Goal: Use online tool/utility: Use online tool/utility

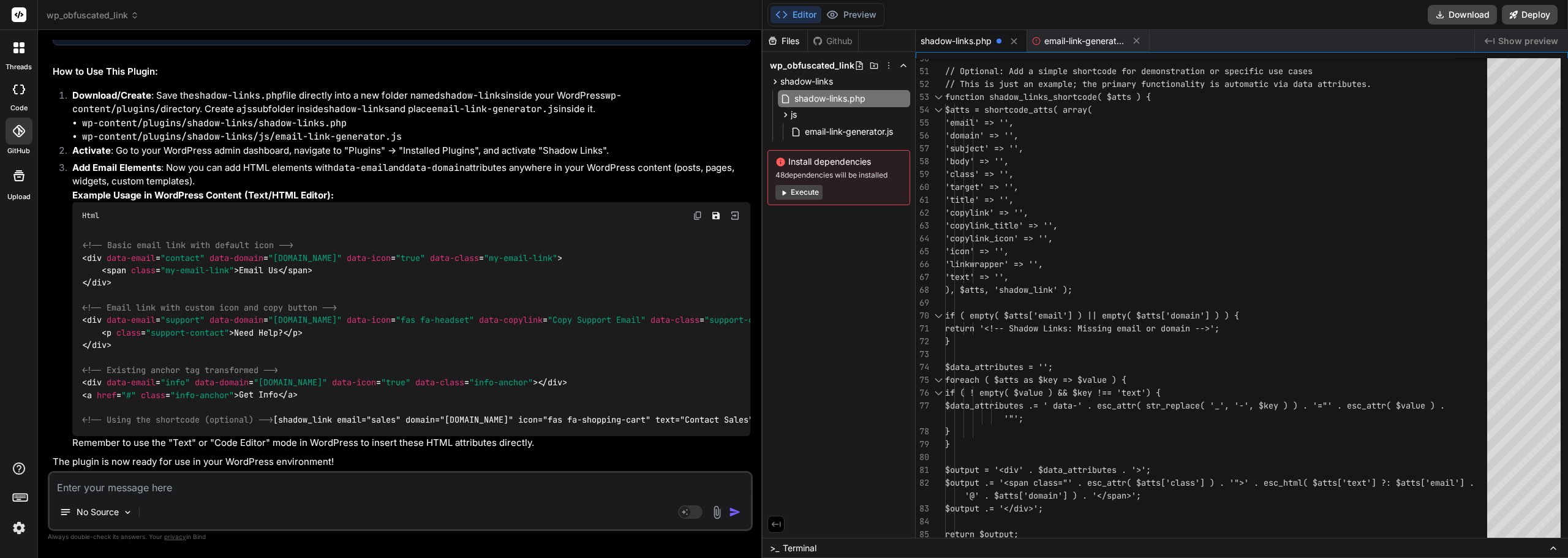
scroll to position [12, 0]
click at [135, 14] on icon at bounding box center [135, 15] width 9 height 9
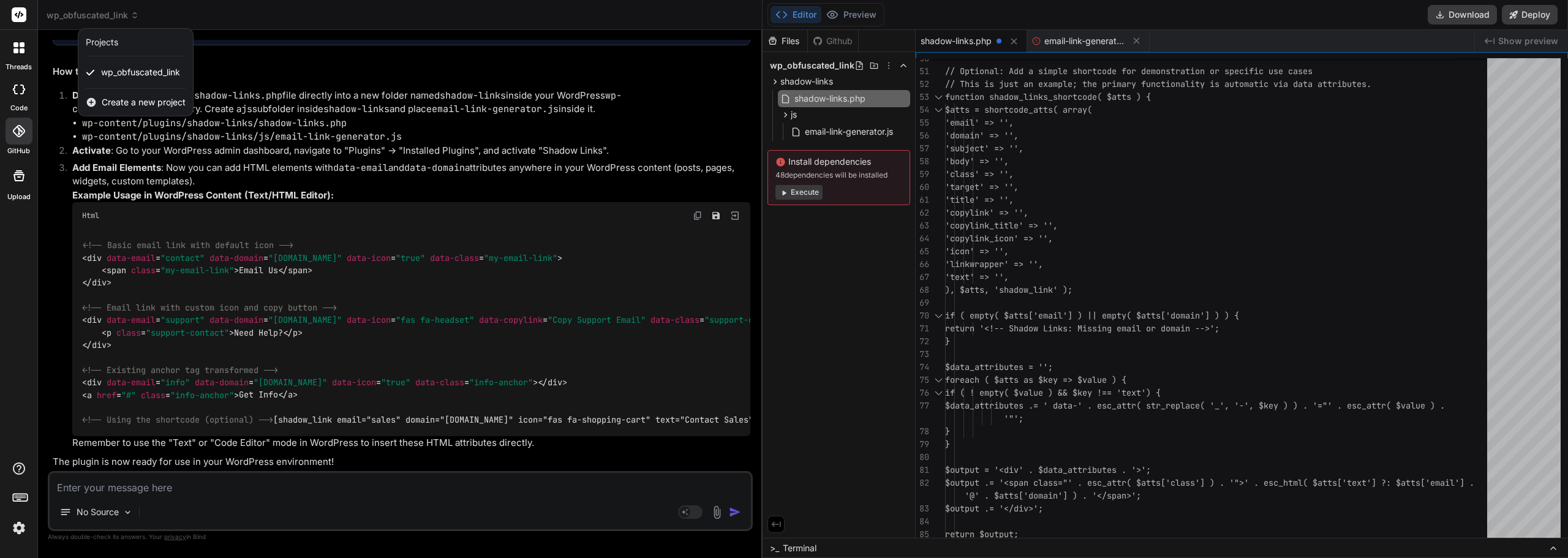
click at [135, 14] on div at bounding box center [784, 279] width 1568 height 558
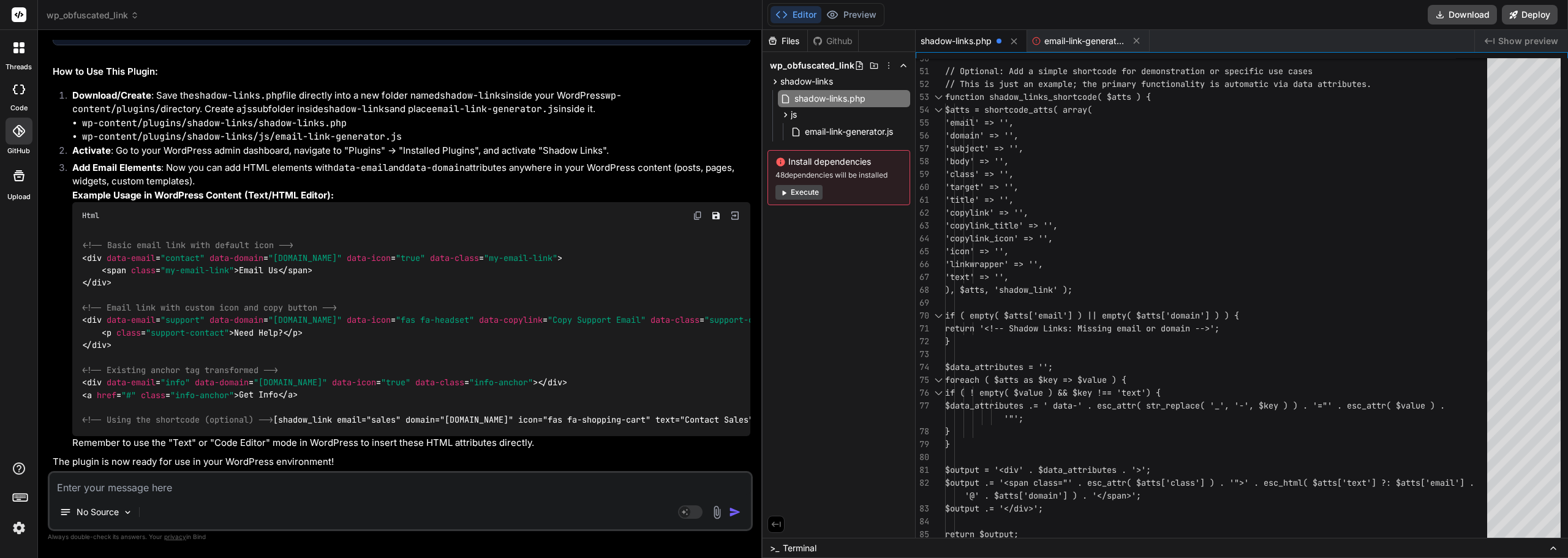
click at [16, 44] on icon at bounding box center [16, 44] width 5 height 5
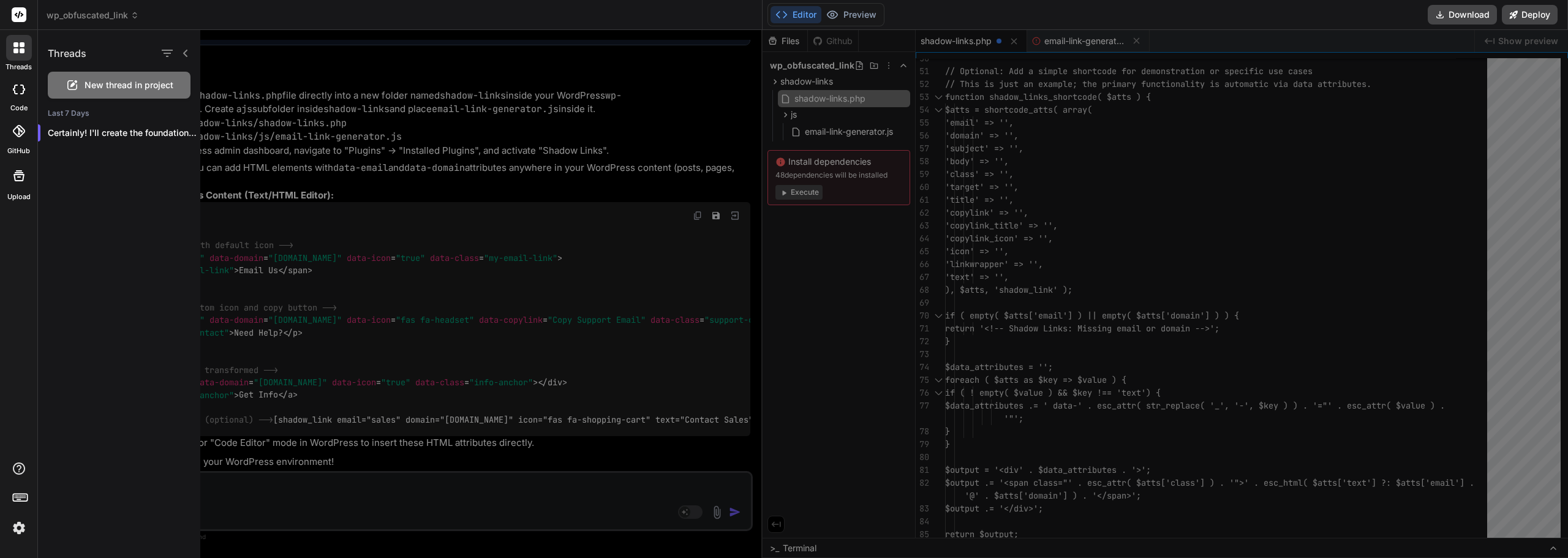
click at [16, 44] on icon at bounding box center [16, 44] width 5 height 5
click at [11, 91] on div at bounding box center [19, 90] width 27 height 25
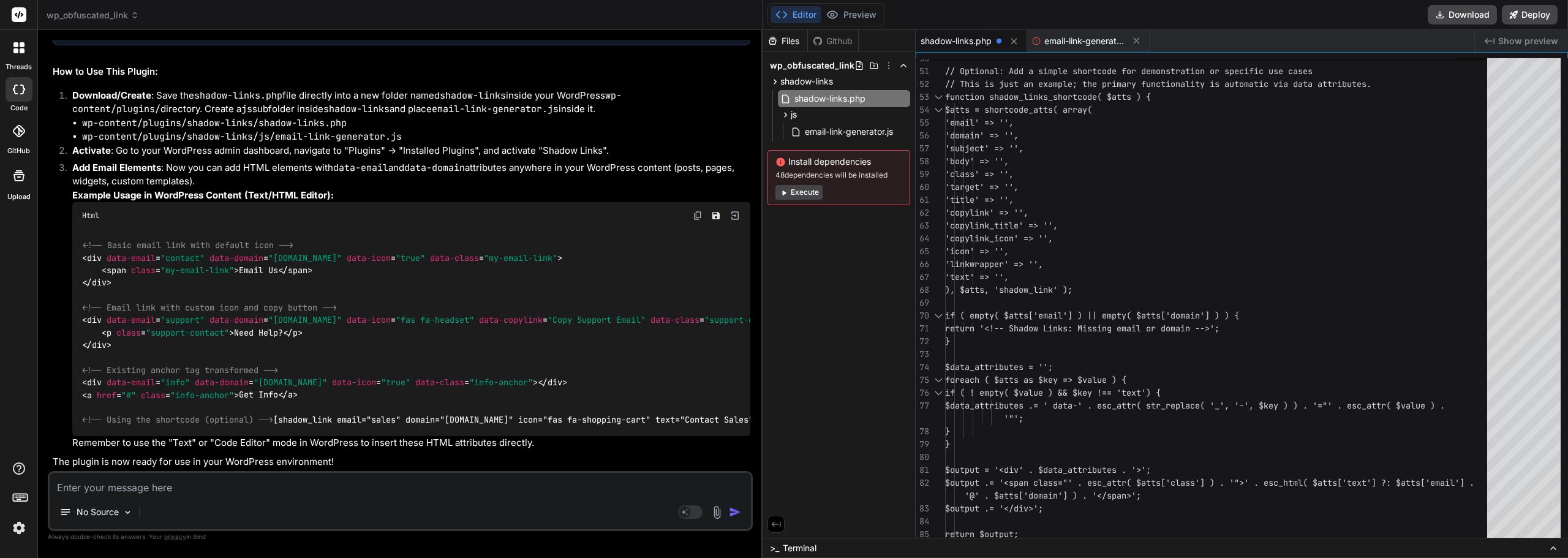
click at [13, 99] on div at bounding box center [19, 90] width 27 height 25
click at [23, 52] on icon at bounding box center [22, 51] width 5 height 5
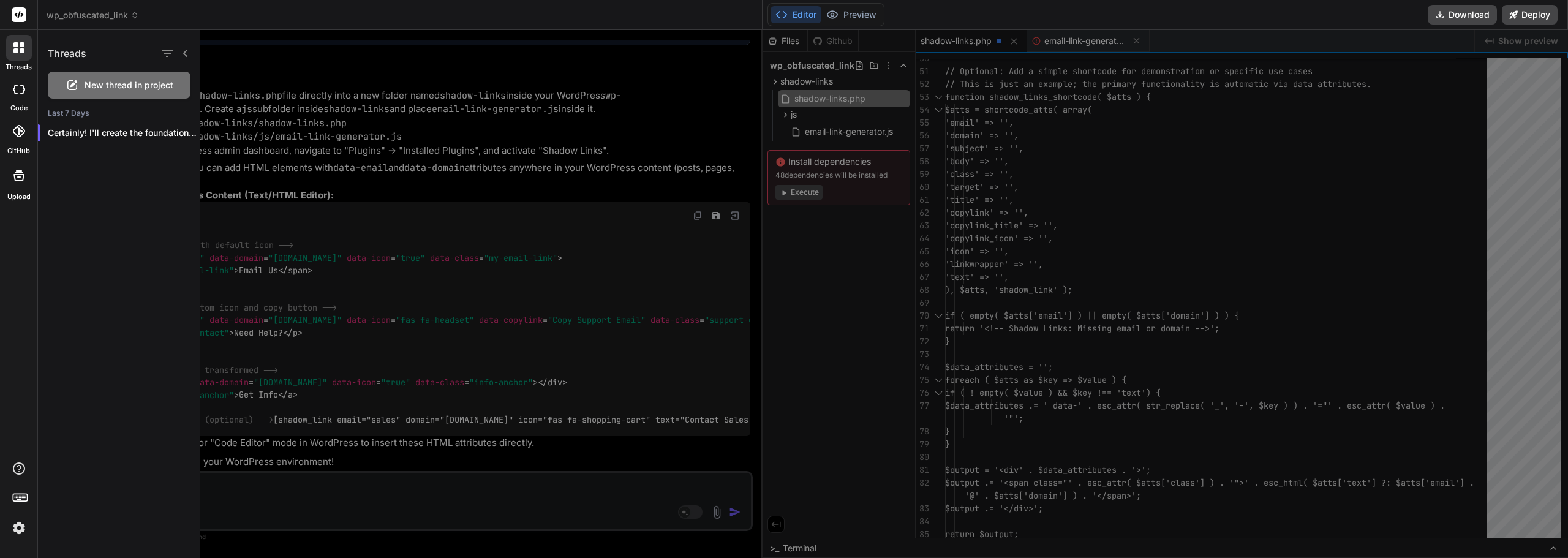
click at [20, 52] on icon at bounding box center [22, 51] width 5 height 5
click at [17, 15] on rect at bounding box center [19, 15] width 15 height 15
click at [17, 50] on icon at bounding box center [16, 51] width 5 height 5
click at [238, 40] on div at bounding box center [903, 294] width 1406 height 528
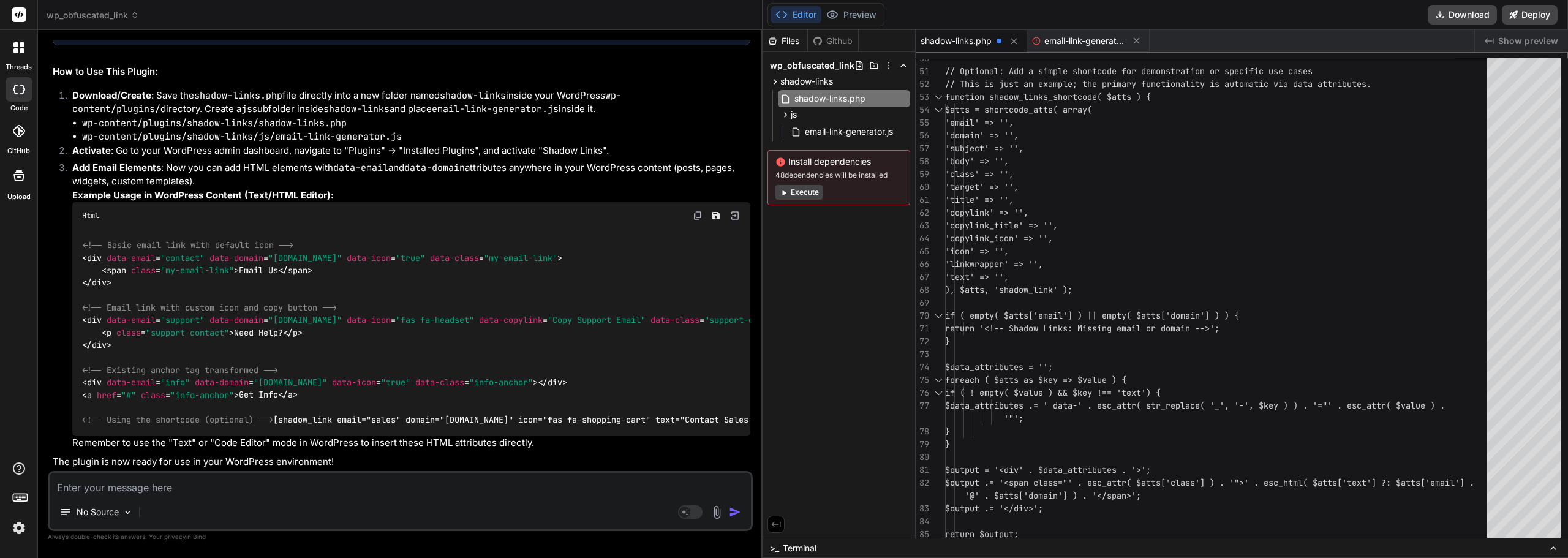
click at [19, 13] on rect at bounding box center [19, 15] width 15 height 15
click at [19, 525] on img at bounding box center [19, 528] width 21 height 21
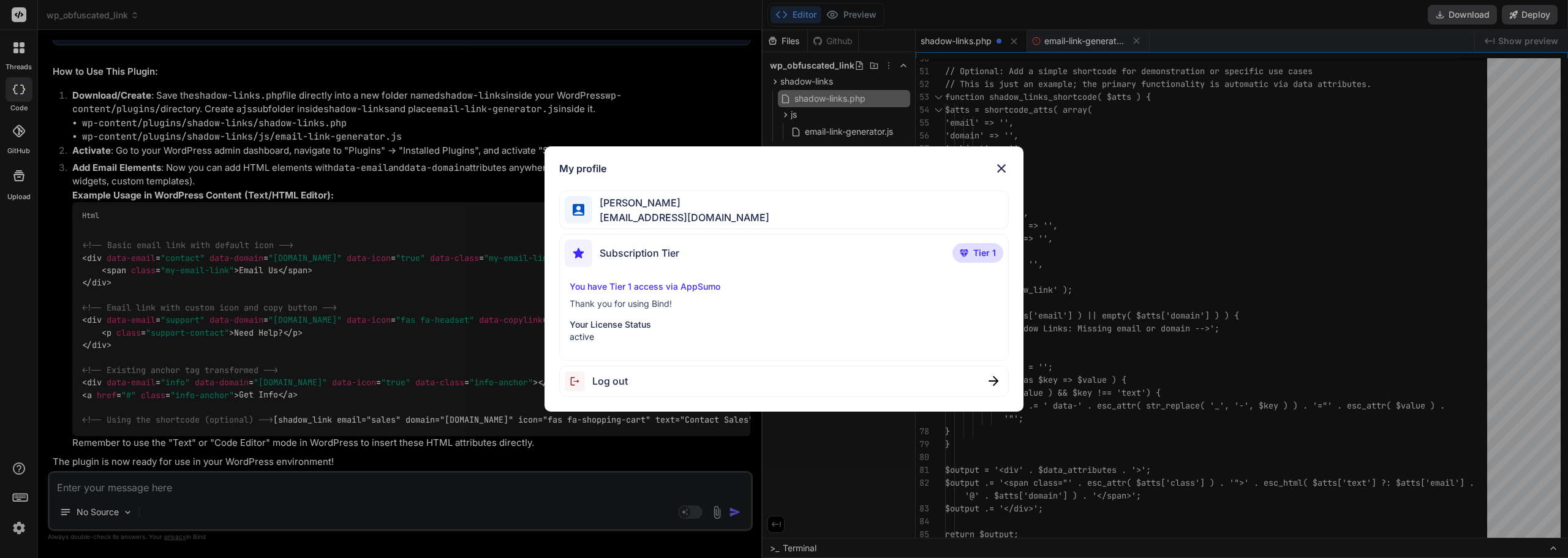
click at [1005, 173] on img at bounding box center [1002, 169] width 15 height 15
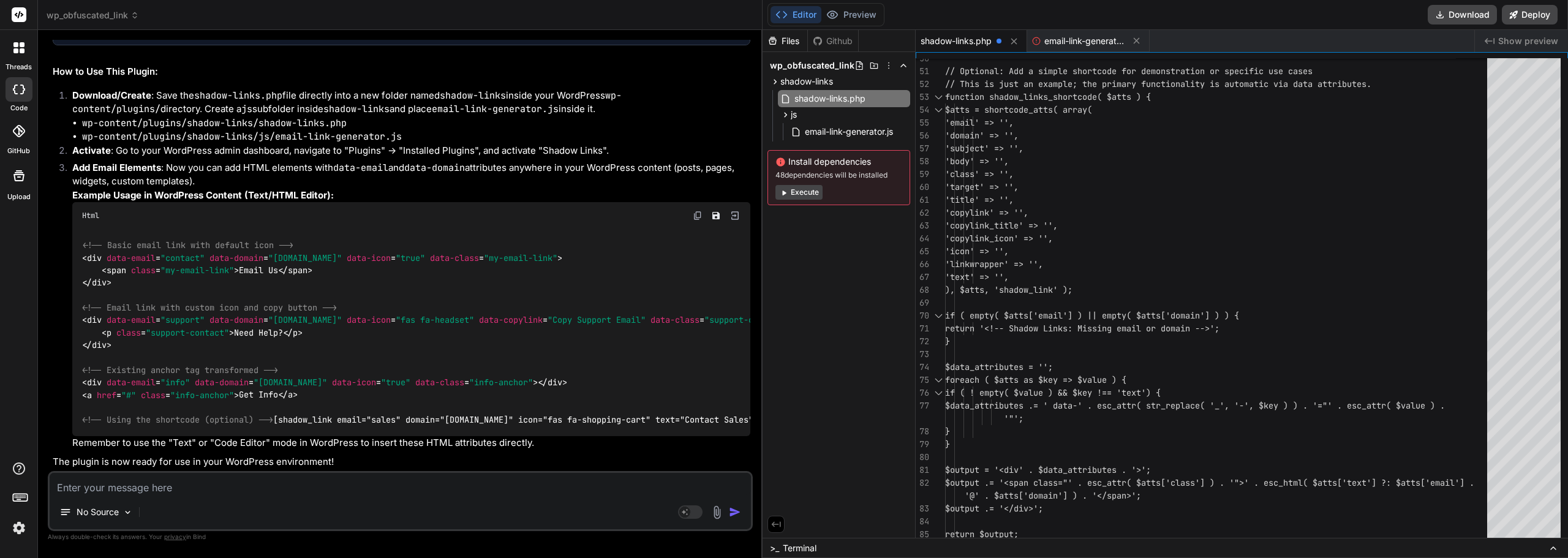
click at [17, 48] on icon at bounding box center [19, 48] width 11 height 11
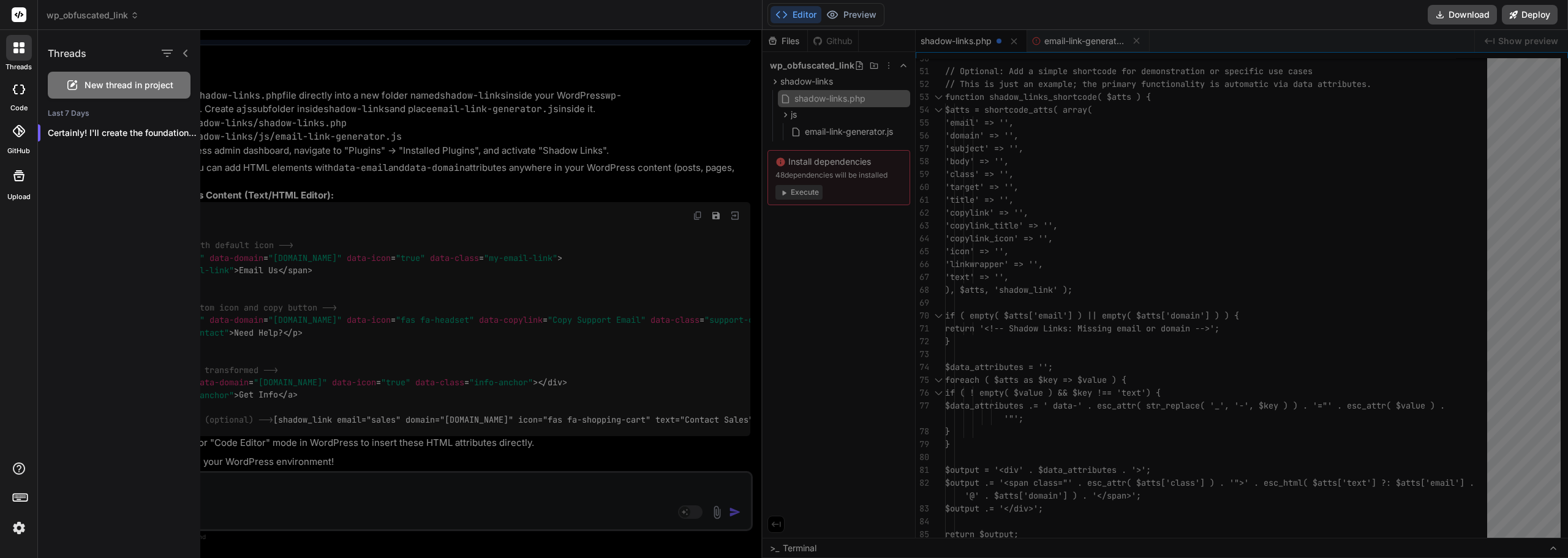
click at [17, 48] on icon at bounding box center [19, 48] width 11 height 11
click at [252, 51] on div at bounding box center [903, 294] width 1406 height 528
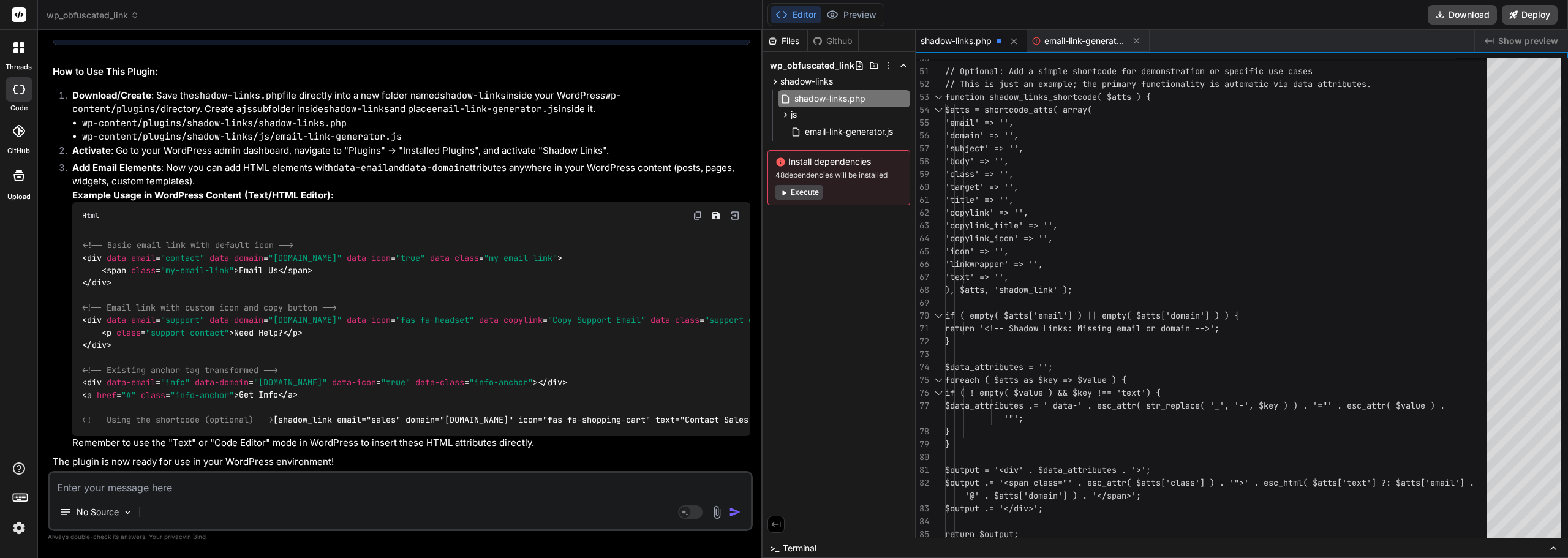
click at [119, 13] on span "wp_obfuscated_link" at bounding box center [93, 15] width 93 height 12
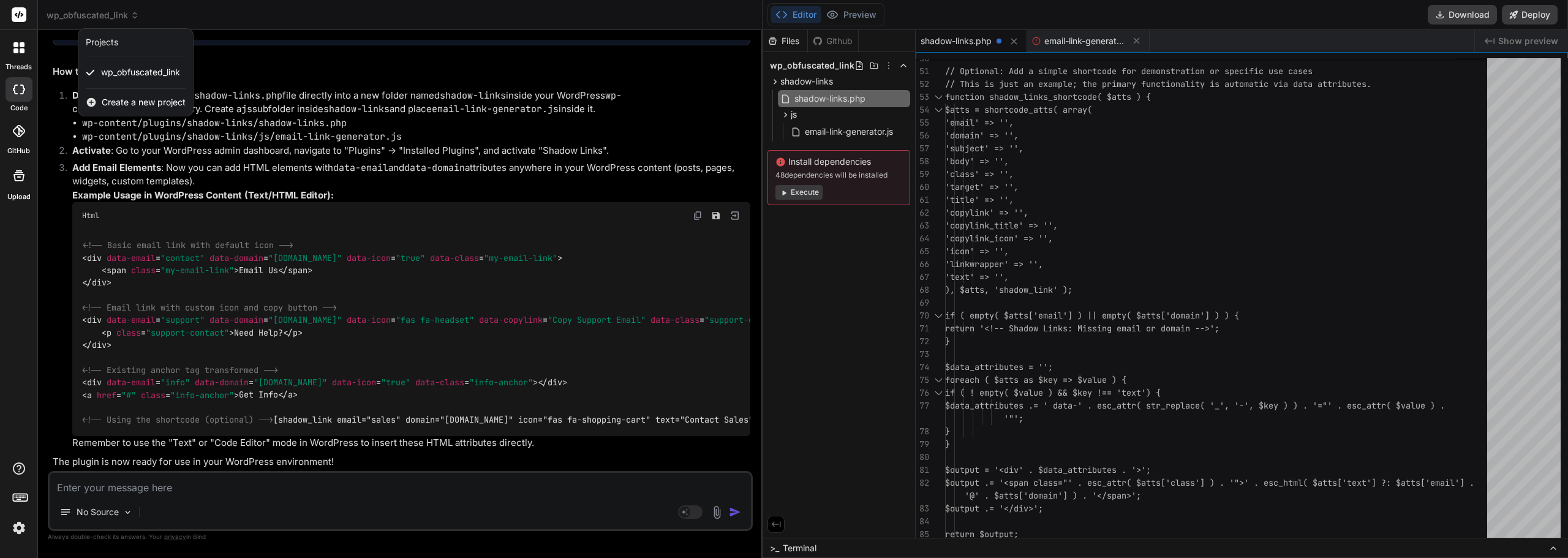
click at [301, 22] on div at bounding box center [784, 279] width 1568 height 558
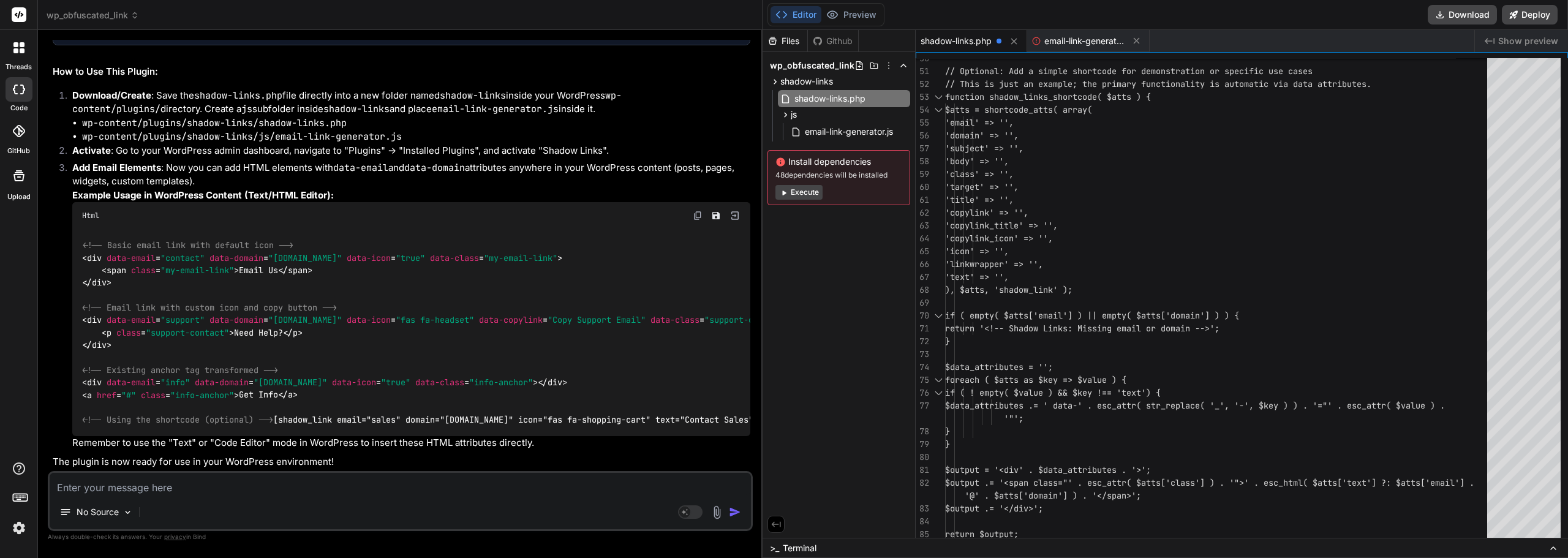
click at [23, 530] on img at bounding box center [19, 528] width 21 height 21
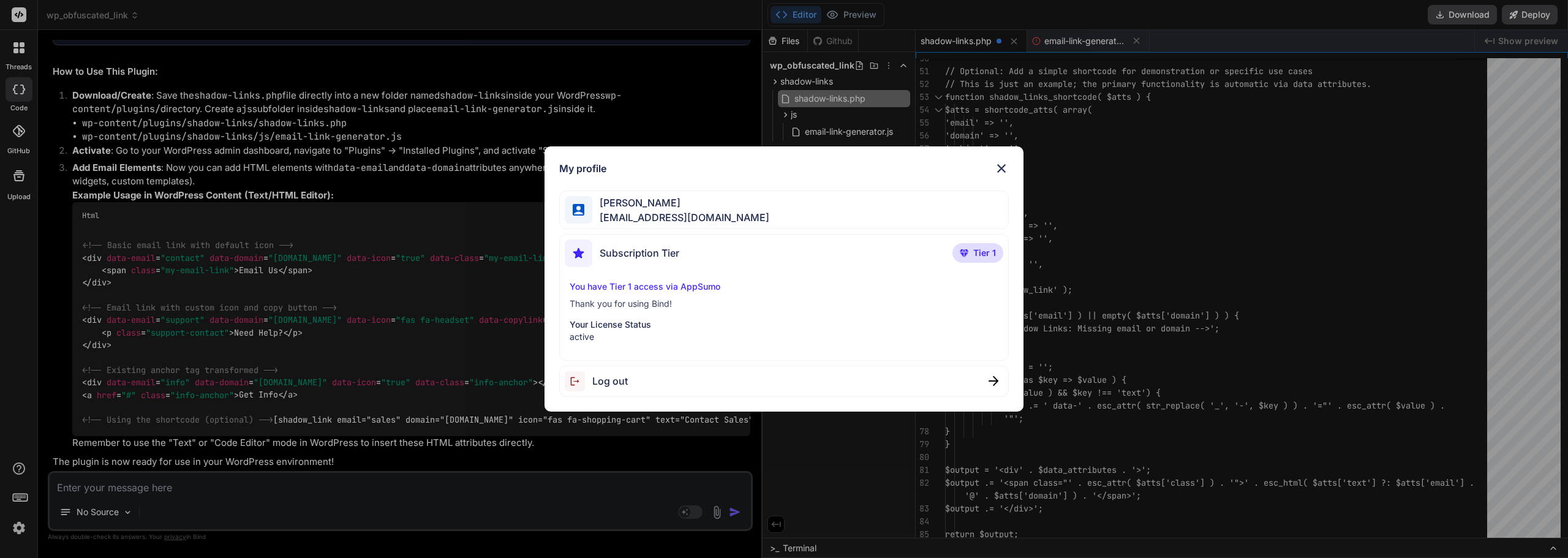
click at [27, 522] on div "My profile Manuel Serrenti meksone@gmail.com Subscription Tier Tier 1 You have …" at bounding box center [784, 279] width 1568 height 558
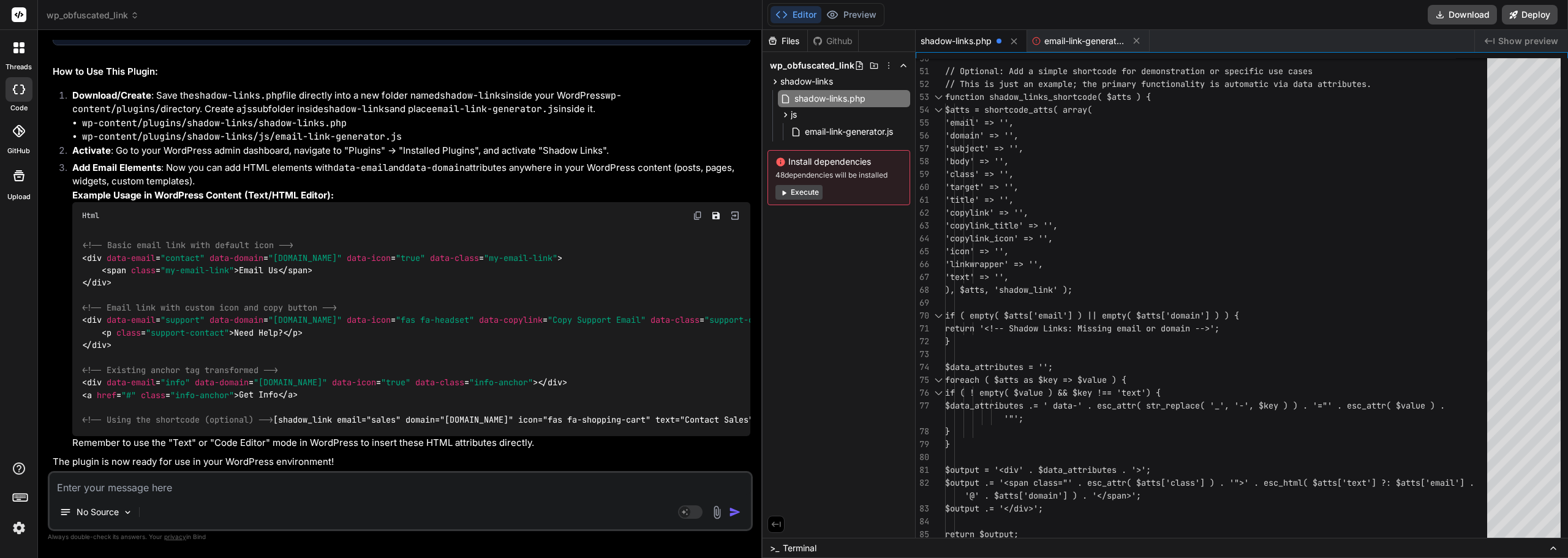
click at [22, 348] on div "threads code GitHub Upload" at bounding box center [19, 279] width 38 height 558
click at [17, 49] on icon at bounding box center [16, 51] width 5 height 5
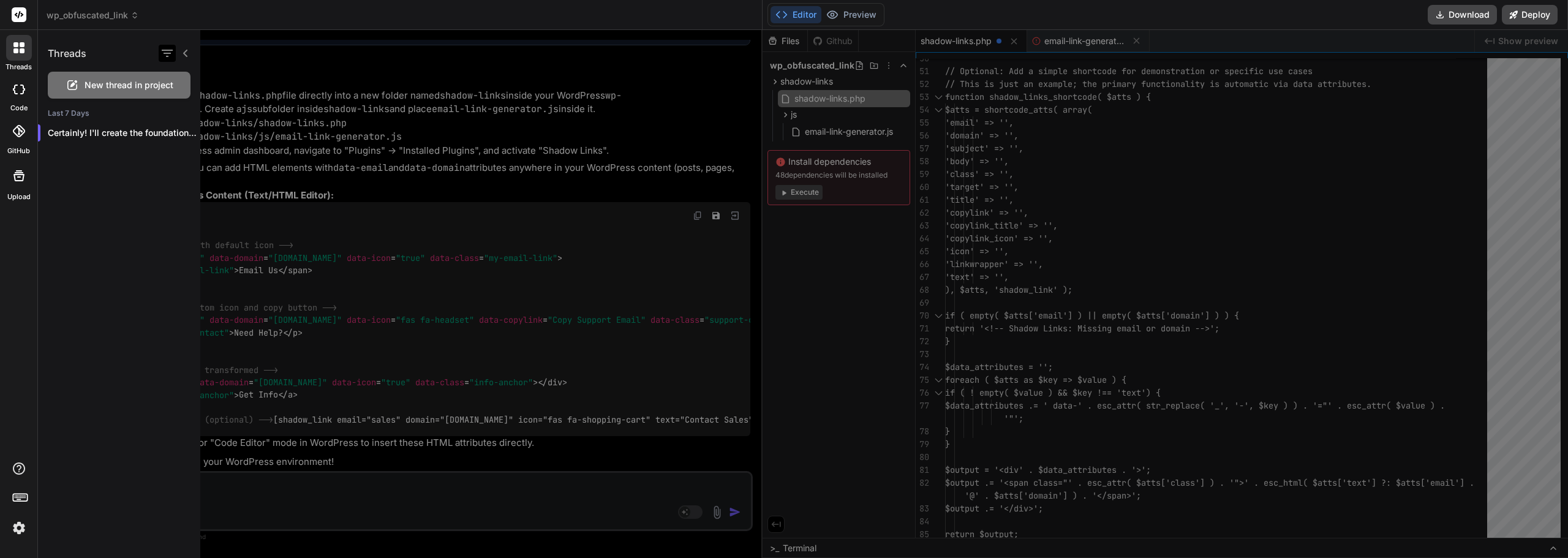
click at [169, 49] on icon "button" at bounding box center [167, 53] width 15 height 15
click at [174, 83] on input "Saved Threads" at bounding box center [173, 84] width 11 height 11
click at [167, 52] on icon "button" at bounding box center [167, 53] width 11 height 7
click at [172, 113] on input "All Threads" at bounding box center [173, 114] width 11 height 11
click at [22, 91] on icon at bounding box center [19, 90] width 12 height 10
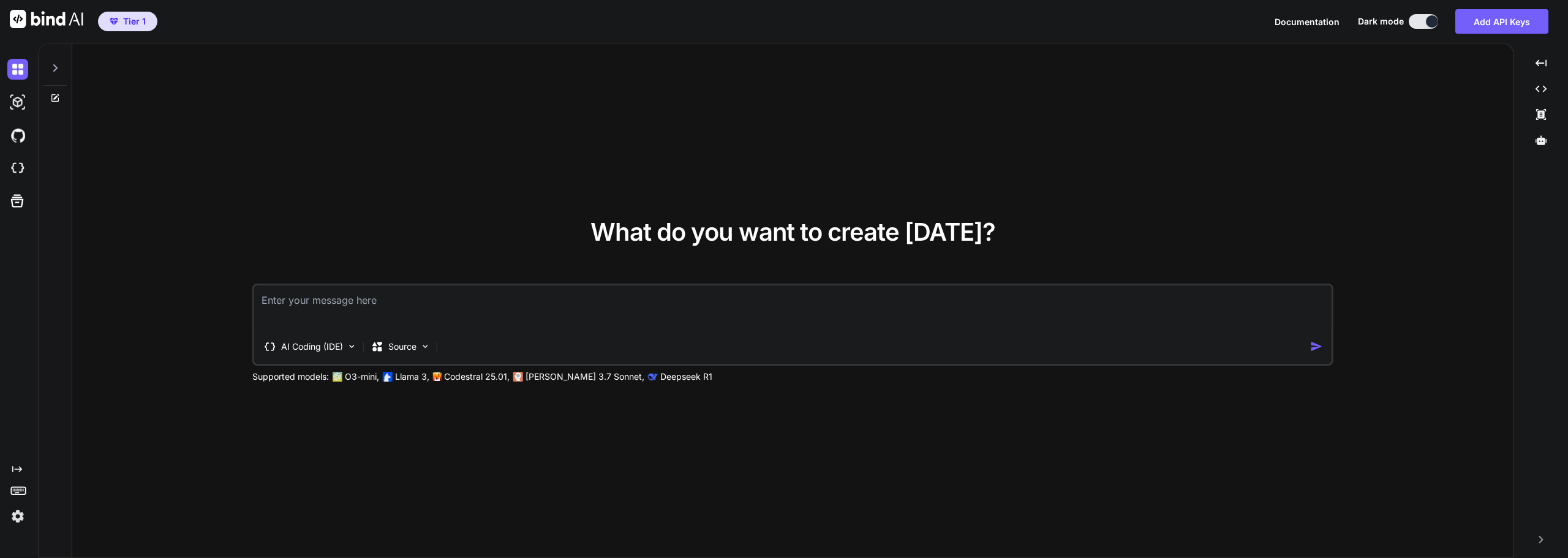
click at [56, 66] on icon at bounding box center [55, 68] width 10 height 10
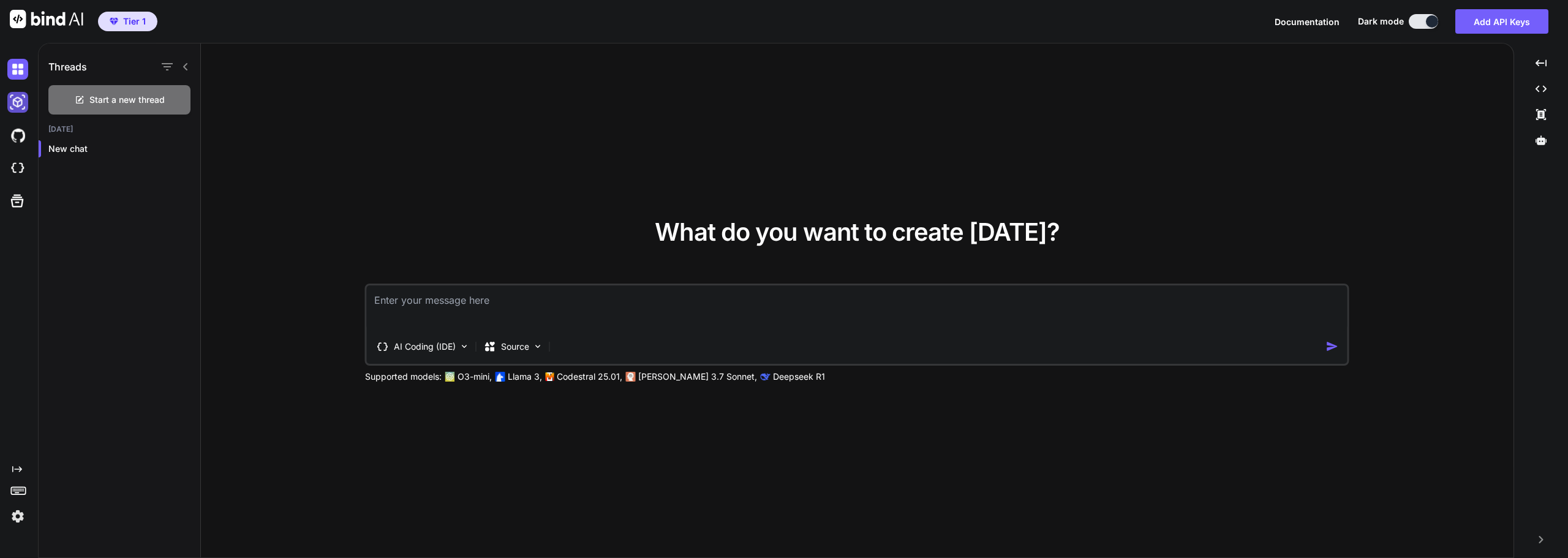
click at [19, 101] on img at bounding box center [18, 102] width 21 height 21
type textarea "x"
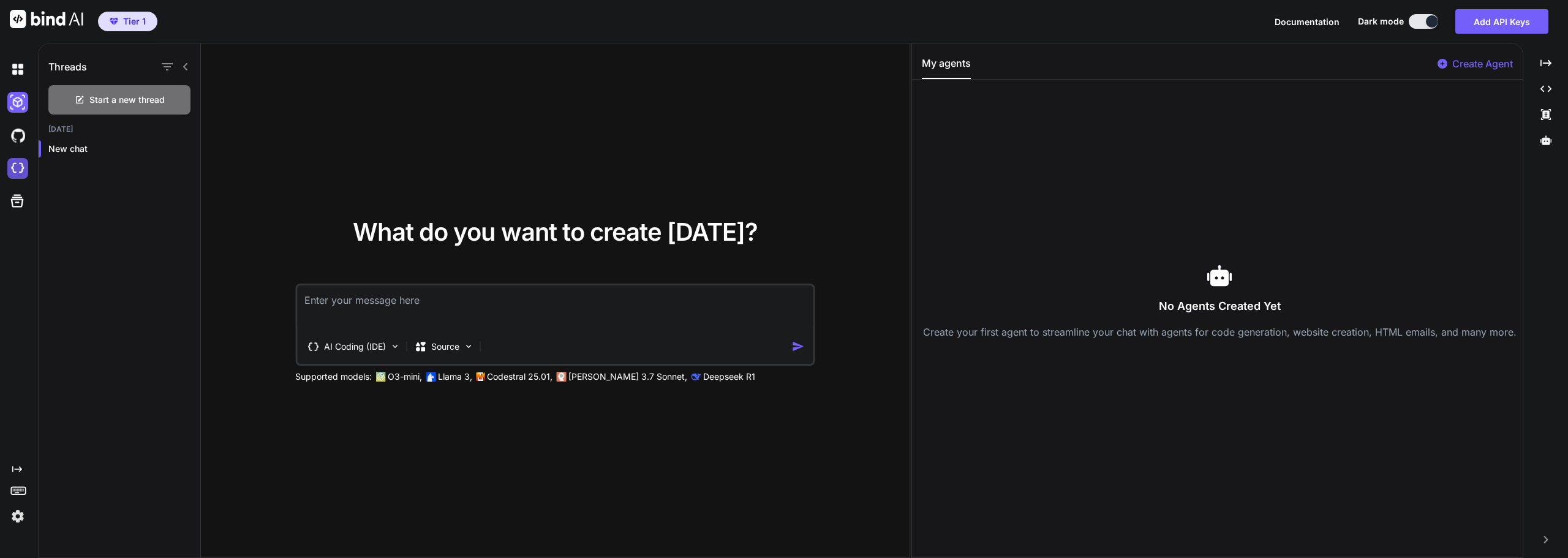
click at [19, 167] on img at bounding box center [18, 169] width 21 height 21
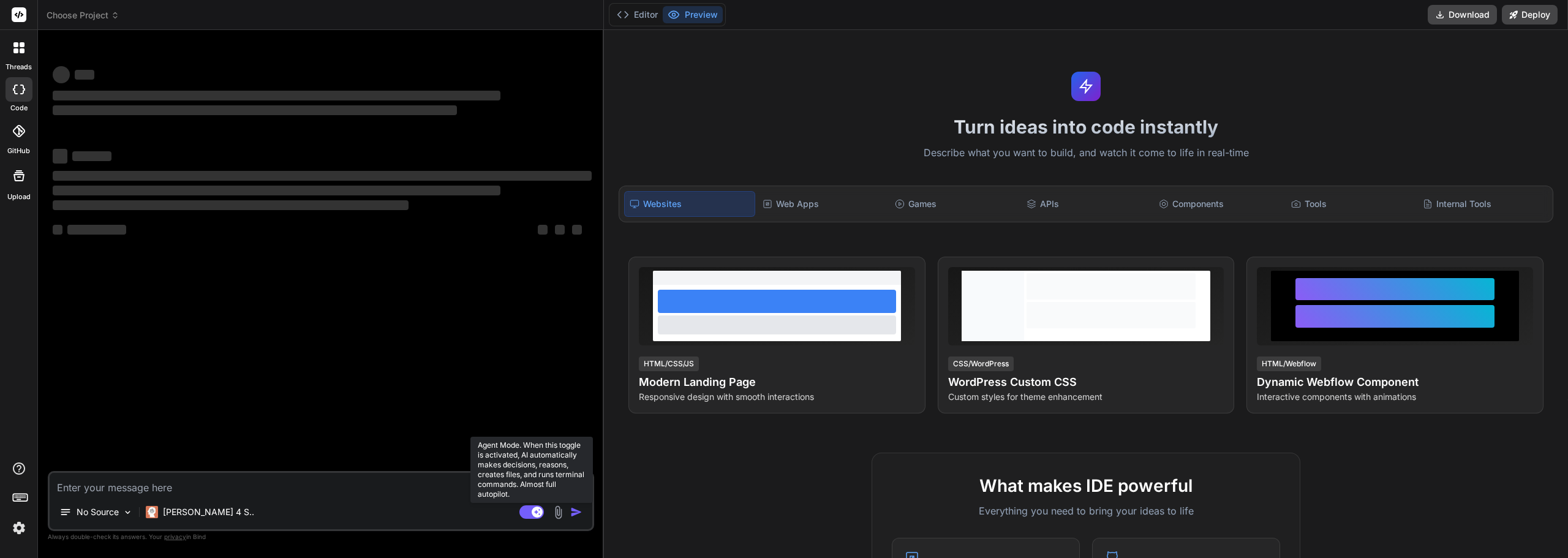
click at [534, 515] on icon at bounding box center [532, 512] width 25 height 14
type textarea "x"
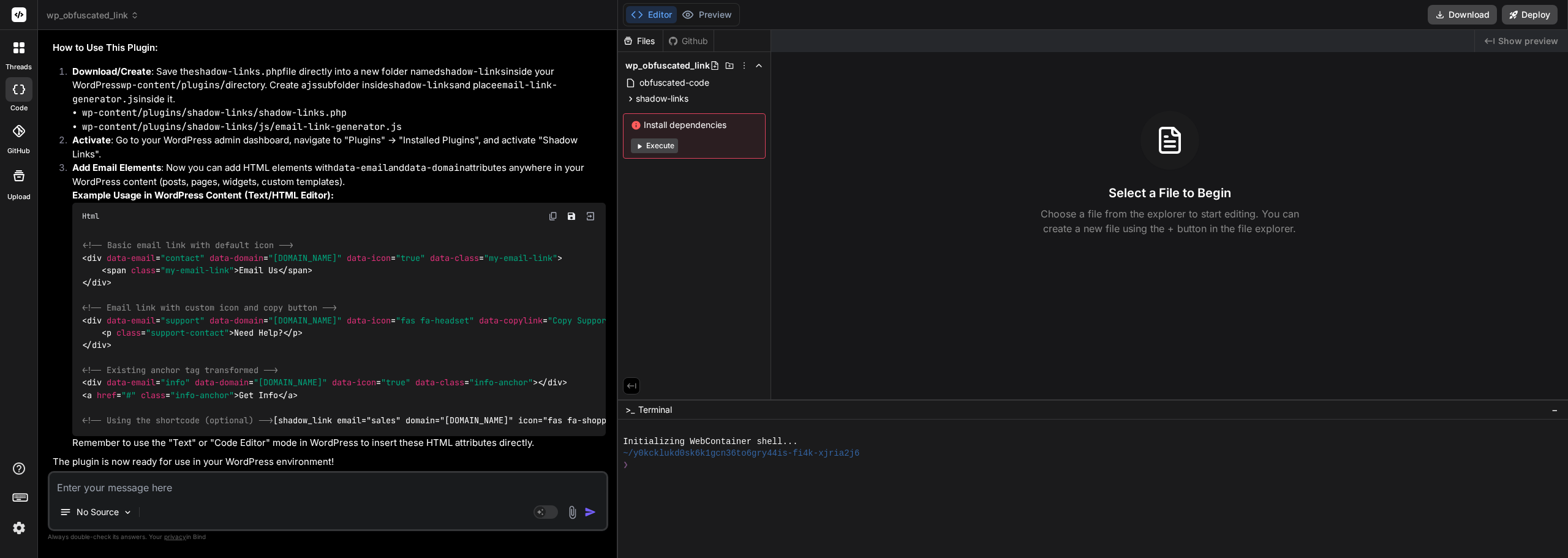
scroll to position [3706, 0]
click at [27, 51] on div at bounding box center [19, 48] width 26 height 26
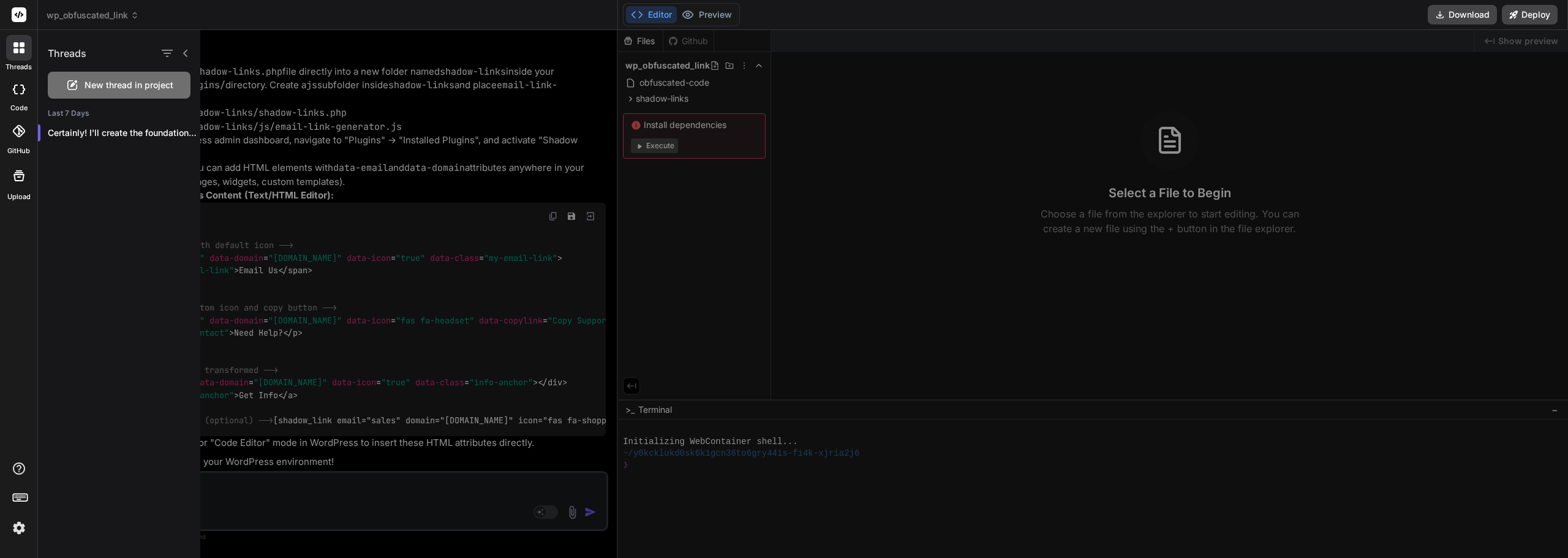
click at [27, 51] on div at bounding box center [19, 48] width 26 height 26
click at [260, 27] on header "wp_obfuscated_link Created with Pixso." at bounding box center [328, 15] width 580 height 30
click at [279, 52] on div at bounding box center [903, 294] width 1406 height 528
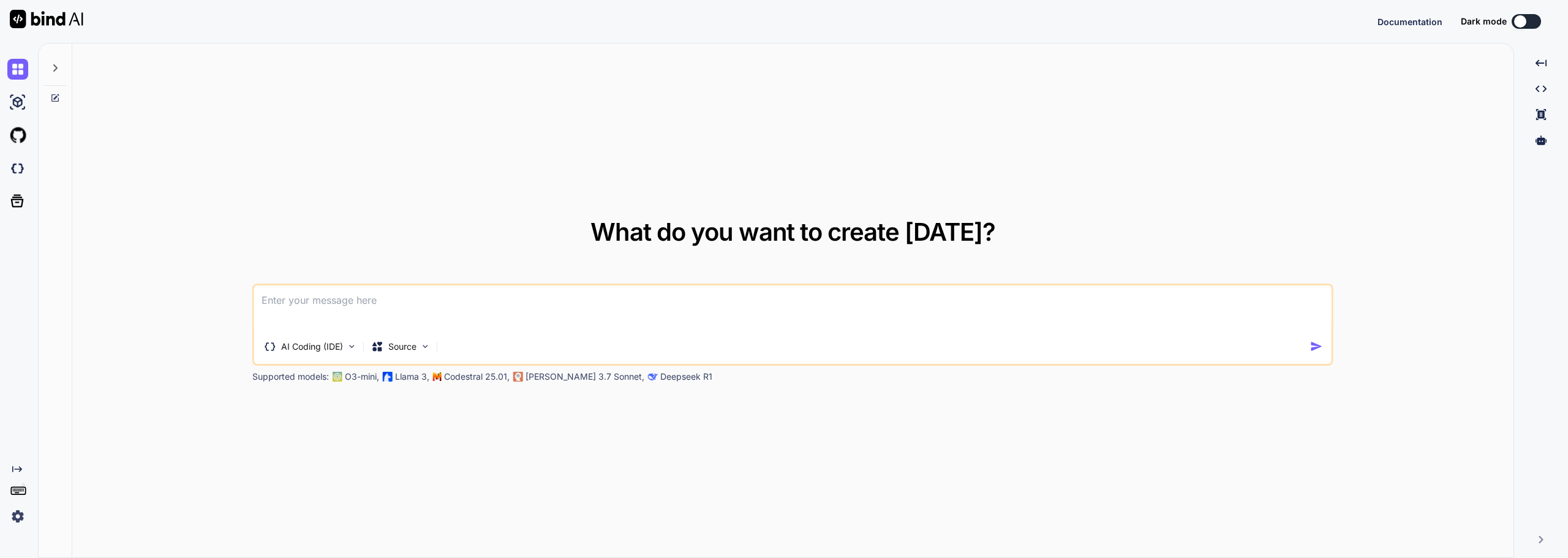
type textarea "x"
